Goal: Transaction & Acquisition: Purchase product/service

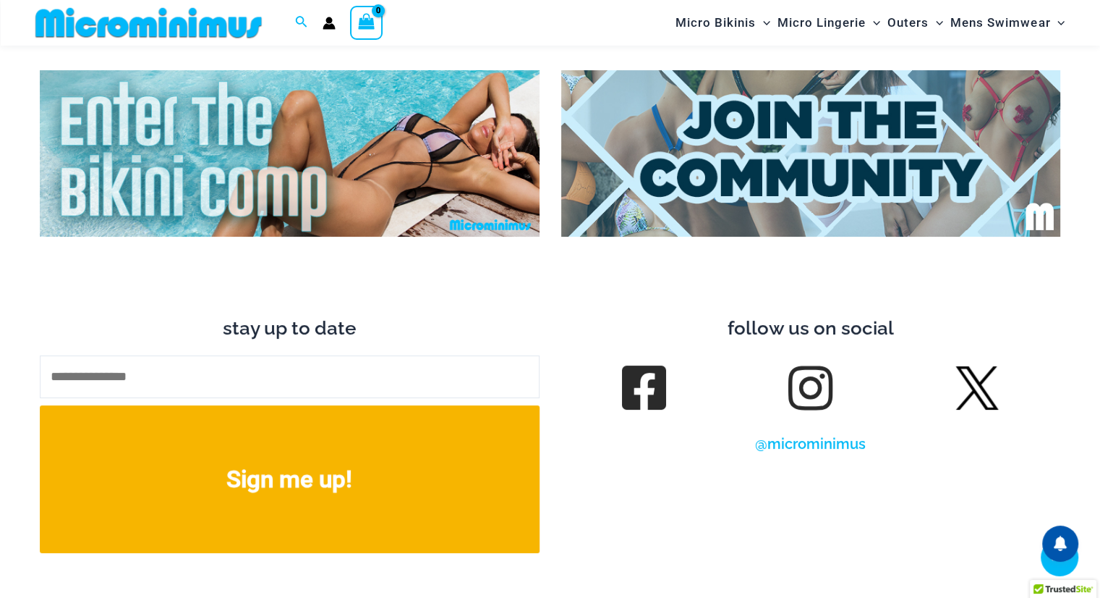
scroll to position [5762, 0]
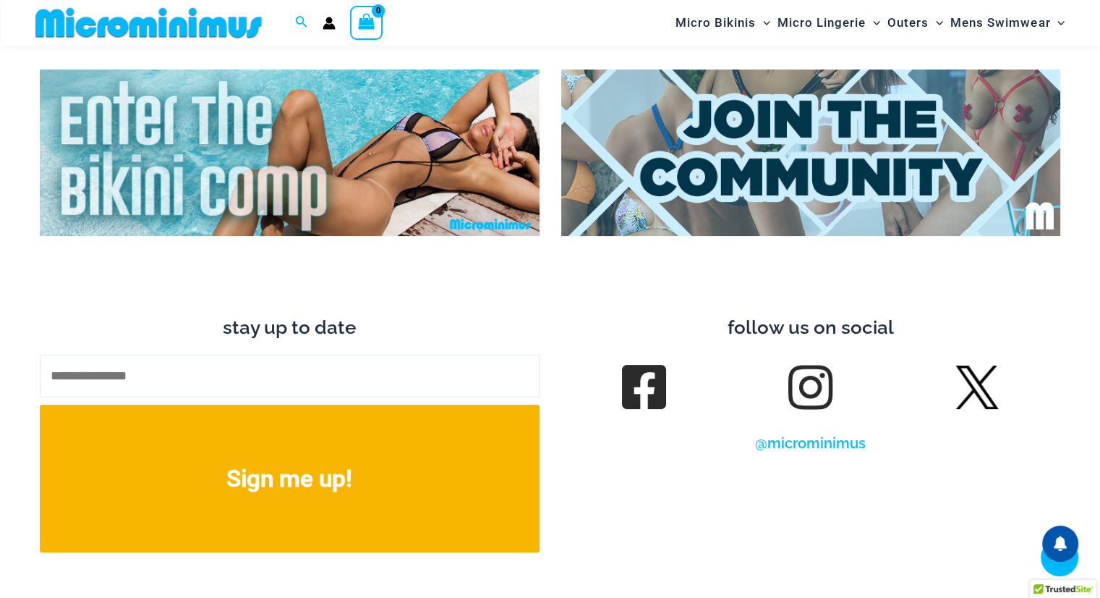
click at [295, 124] on img at bounding box center [290, 152] width 500 height 166
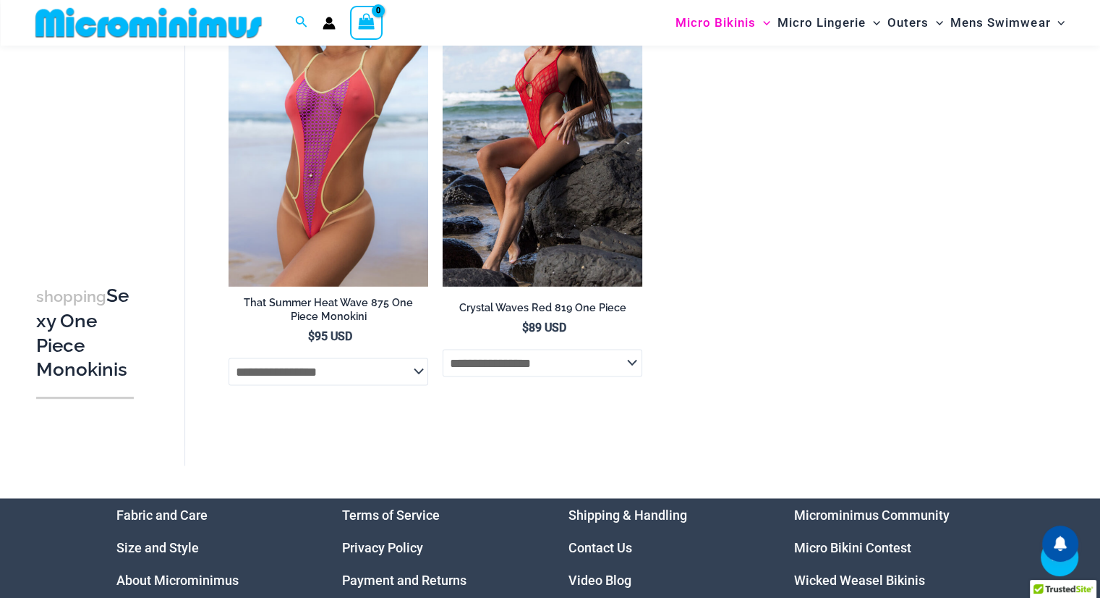
scroll to position [2412, 0]
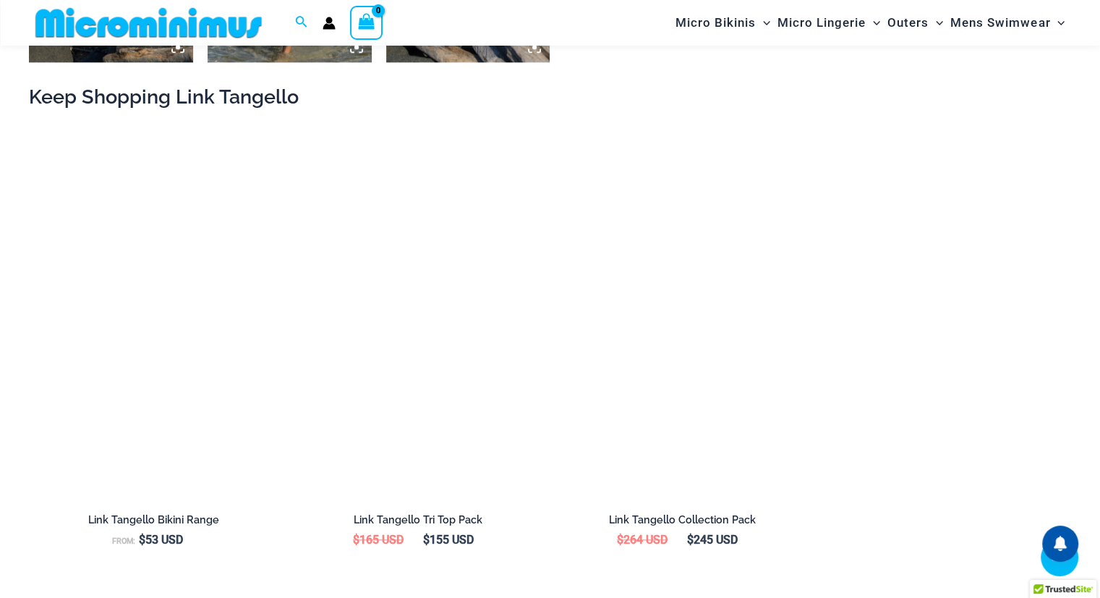
scroll to position [1635, 0]
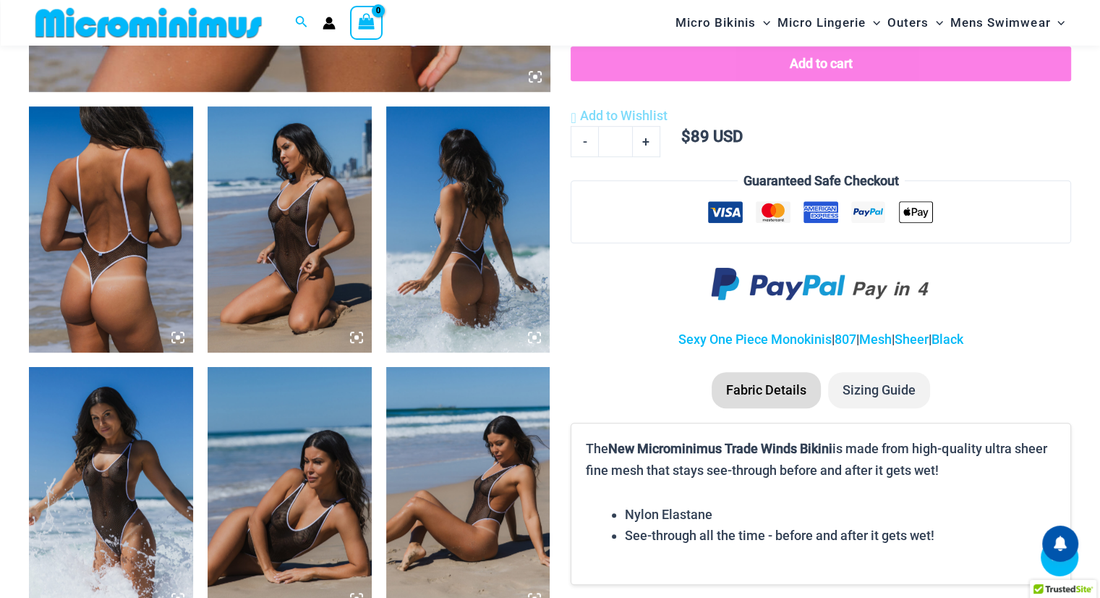
scroll to position [822, 0]
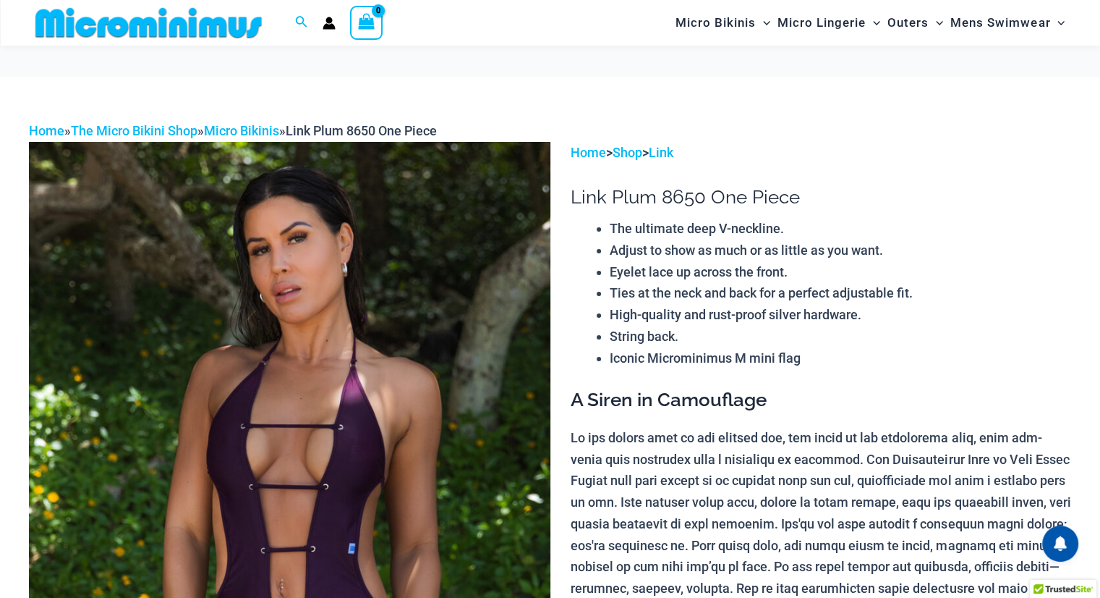
scroll to position [392, 0]
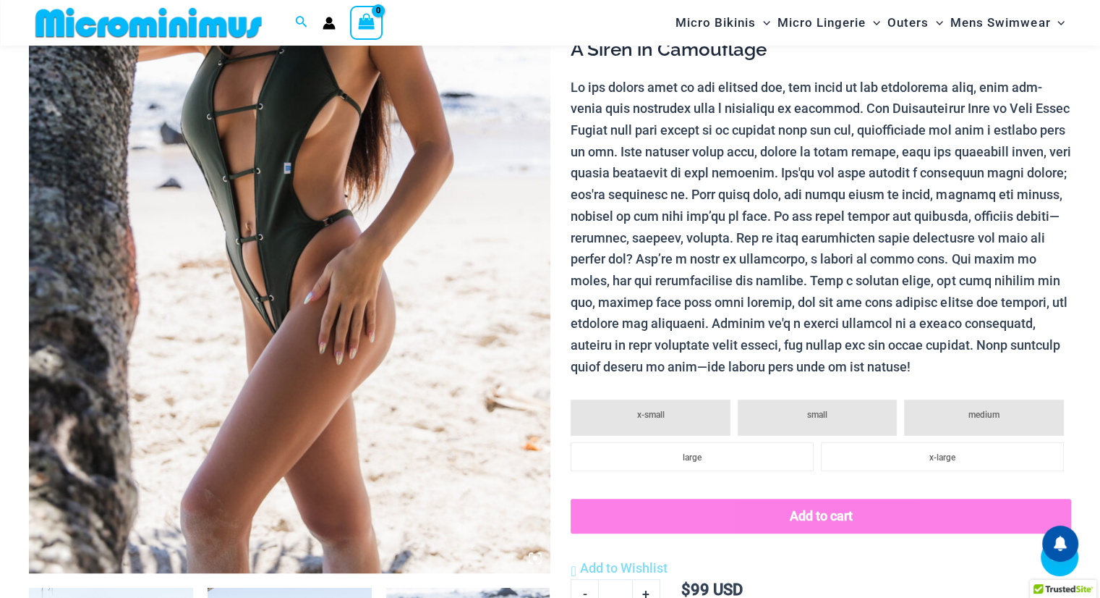
scroll to position [347, 0]
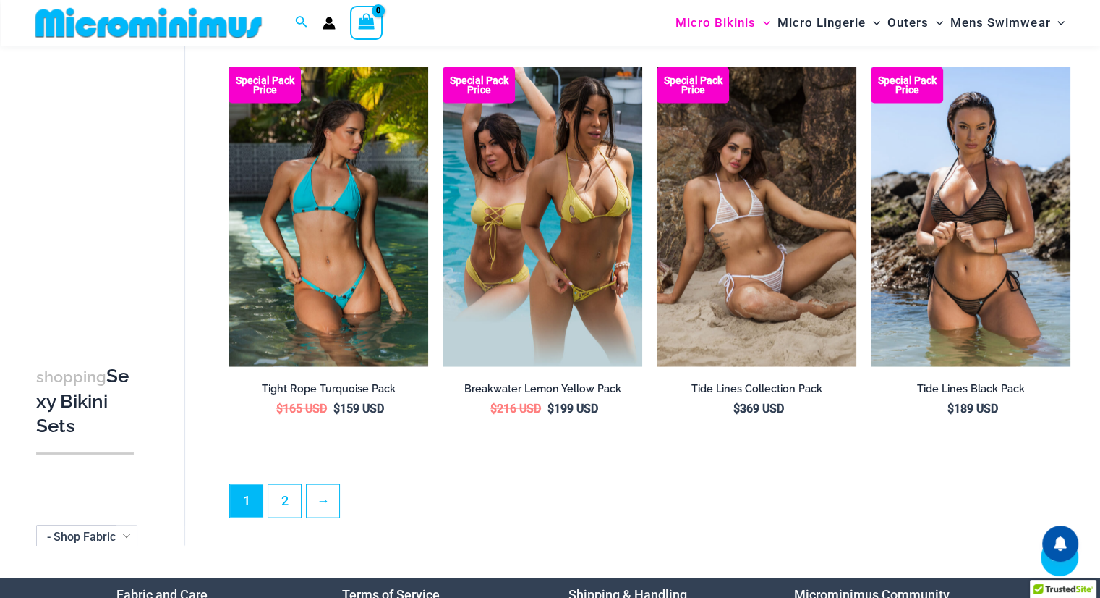
scroll to position [3237, 0]
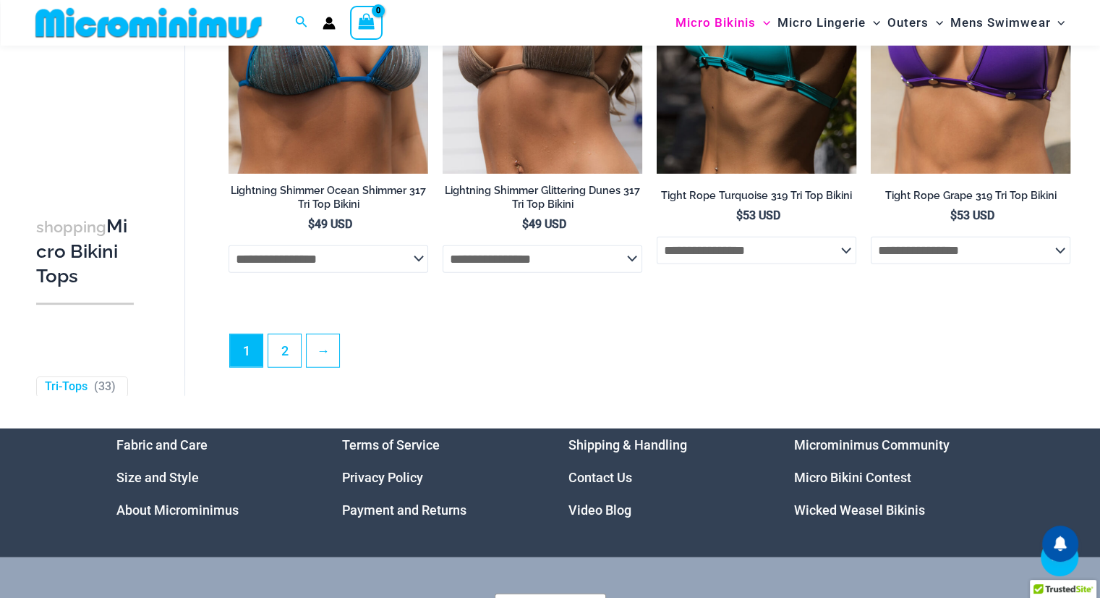
scroll to position [4014, 0]
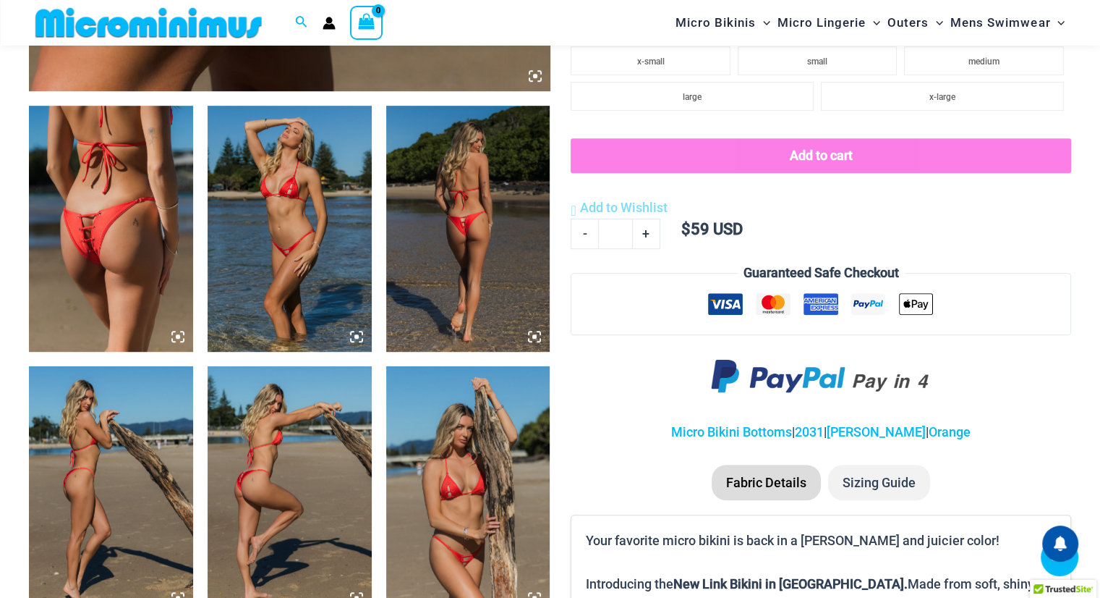
scroll to position [822, 0]
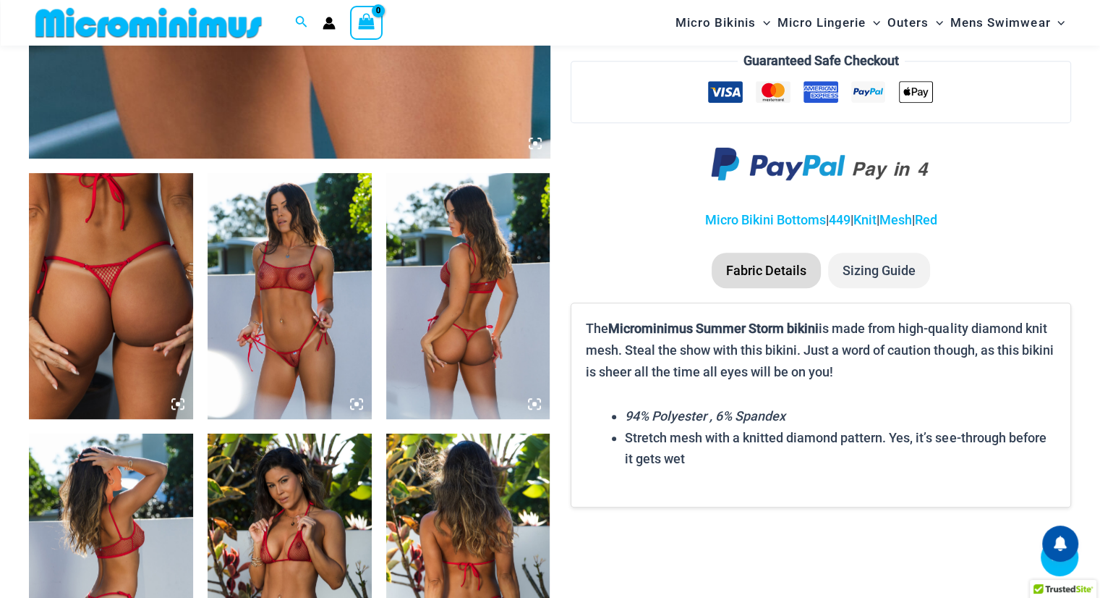
scroll to position [756, 0]
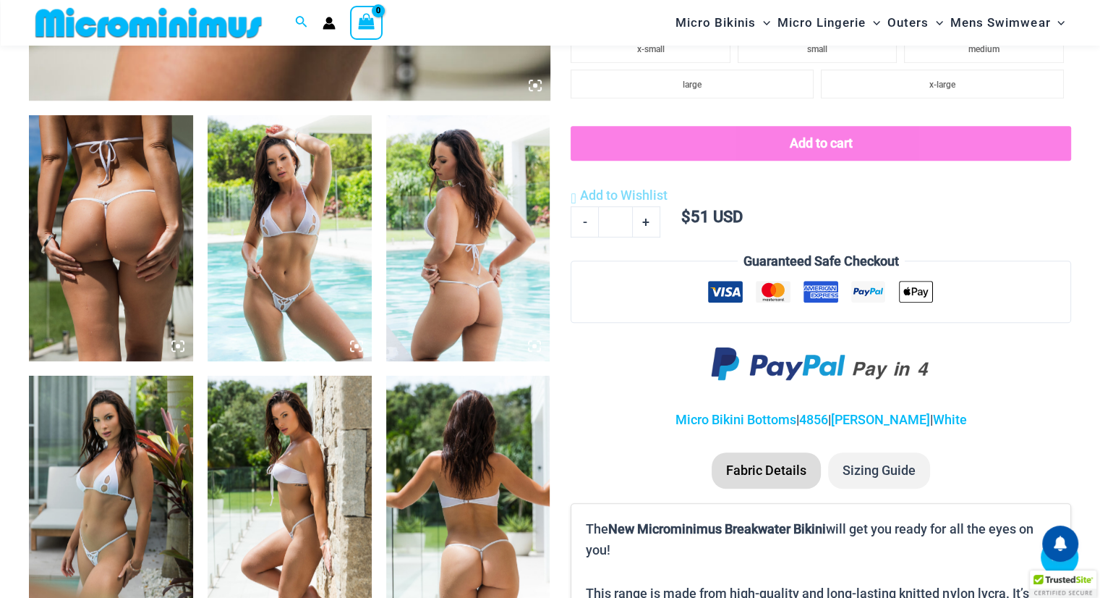
scroll to position [817, 0]
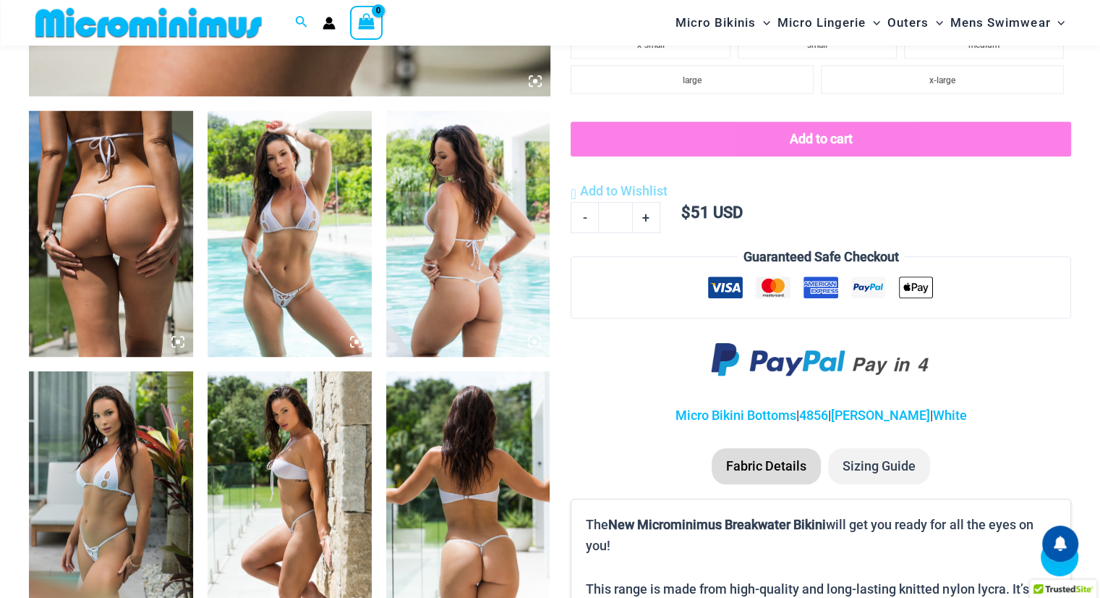
click at [292, 293] on img at bounding box center [290, 234] width 164 height 246
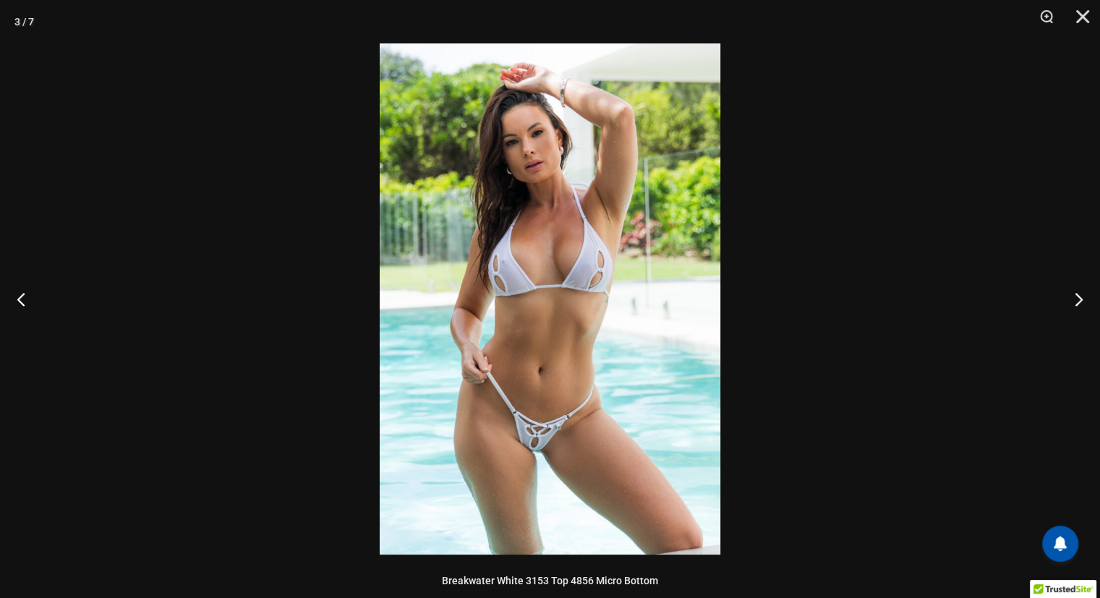
click at [522, 443] on img at bounding box center [550, 298] width 341 height 511
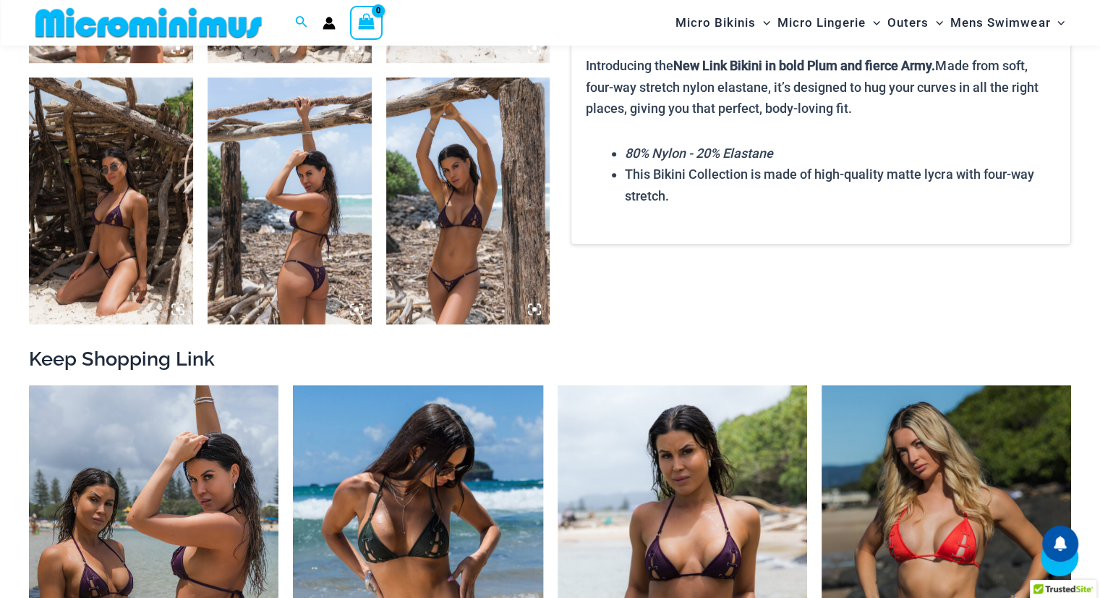
scroll to position [1068, 0]
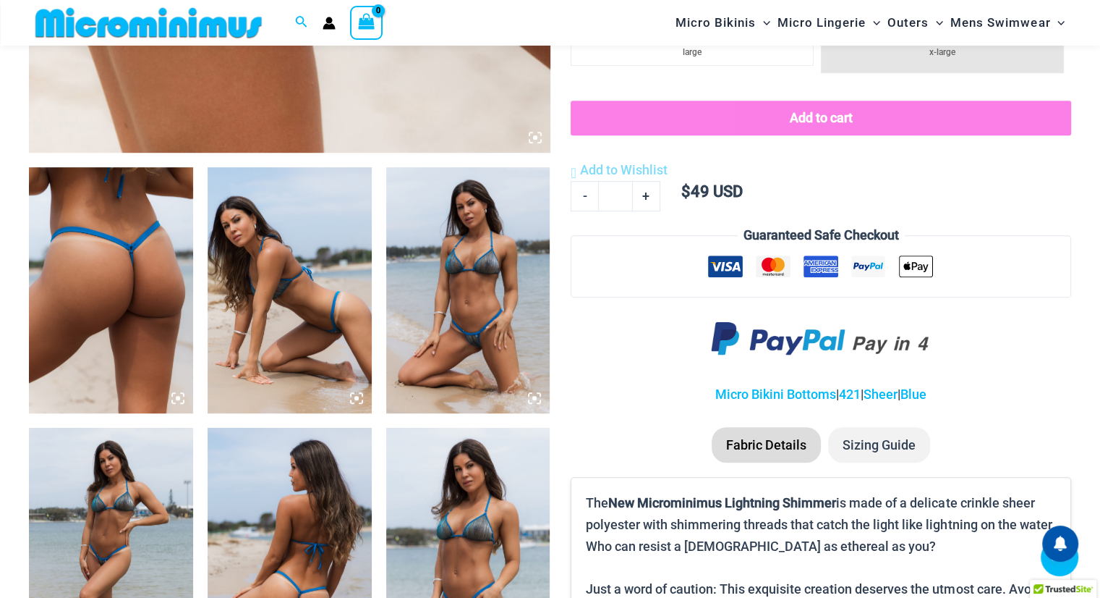
scroll to position [761, 0]
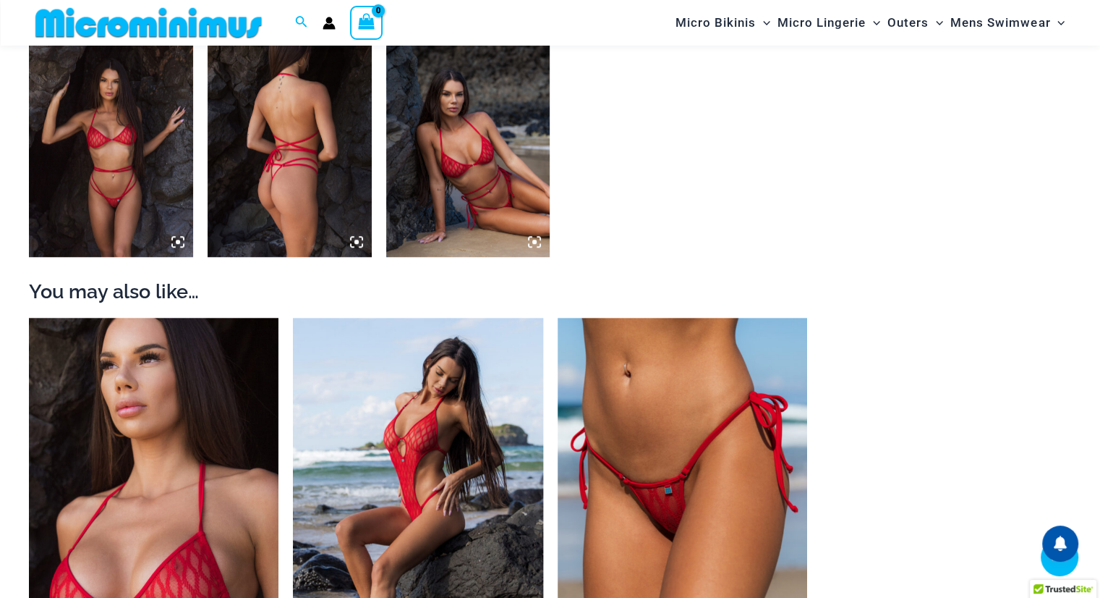
scroll to position [1178, 0]
